Goal: Complete application form

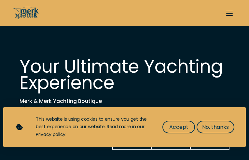
select select "sell"
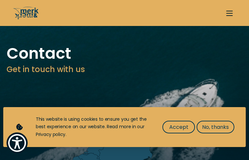
type input "gexXijQYKCKzI"
type input "KfbPwTFDBBlRLB"
type input "[EMAIL_ADDRESS][DOMAIN_NAME]"
type input "8257363294"
select select "manage"
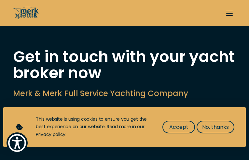
type input "hlyiqjFFBelfp"
type input "YApYqQKn"
type input "[EMAIL_ADDRESS][DOMAIN_NAME]"
type input "8997091444"
